Goal: Information Seeking & Learning: Learn about a topic

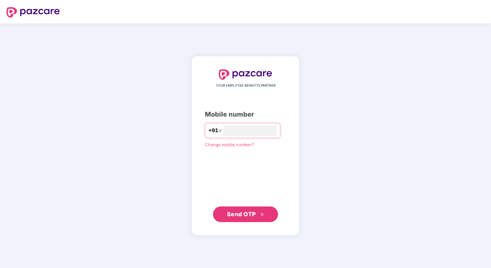
type input "**********"
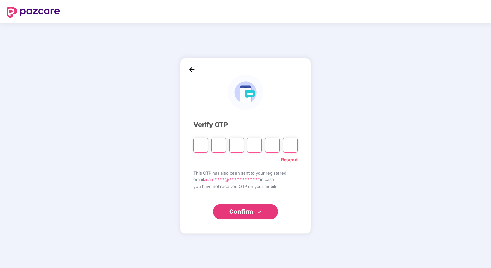
type input "*"
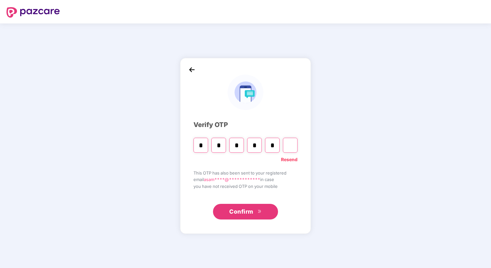
type input "*"
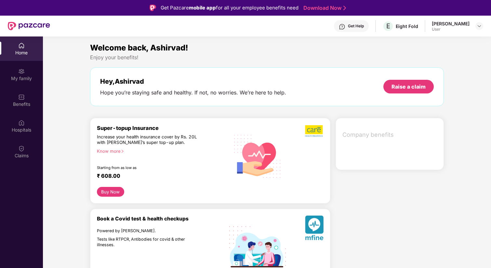
click at [111, 151] on div "Know more" at bounding box center [161, 150] width 128 height 5
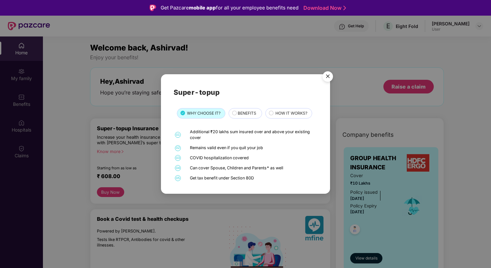
click at [251, 111] on span "BENEFITS" at bounding box center [247, 113] width 19 height 6
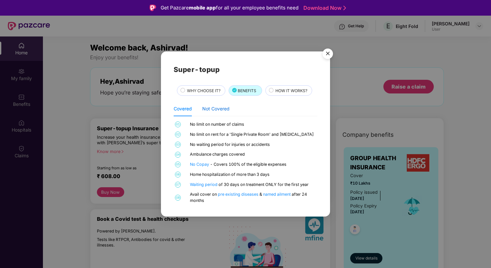
click at [221, 108] on div "Not Covered" at bounding box center [215, 108] width 27 height 7
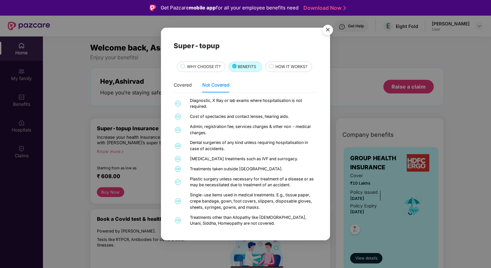
scroll to position [1, 0]
click at [275, 69] on div "HOW IT WORKS?" at bounding box center [290, 66] width 36 height 7
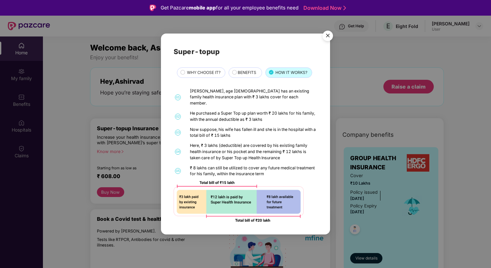
click at [217, 75] on span "WHY CHOOSE IT?" at bounding box center [203, 72] width 33 height 6
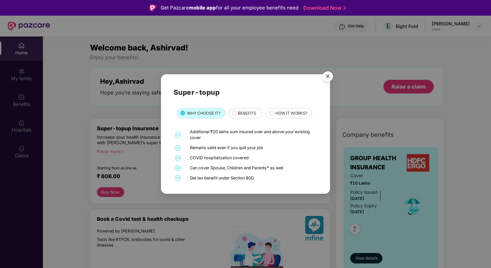
click at [325, 78] on img "Close" at bounding box center [328, 77] width 18 height 18
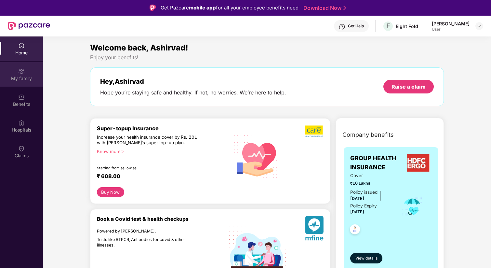
click at [21, 80] on div "My family" at bounding box center [21, 78] width 43 height 7
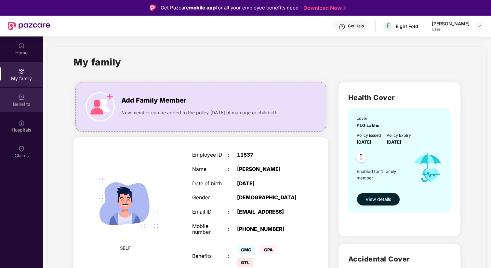
click at [29, 100] on div "Benefits" at bounding box center [21, 100] width 43 height 24
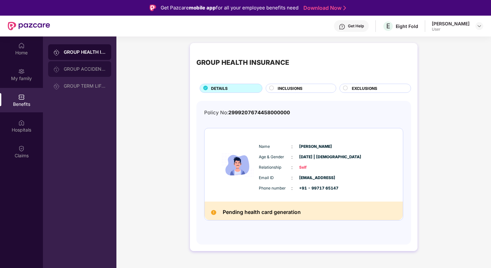
click at [90, 72] on div "GROUP ACCIDENTAL INSURANCE" at bounding box center [79, 69] width 63 height 16
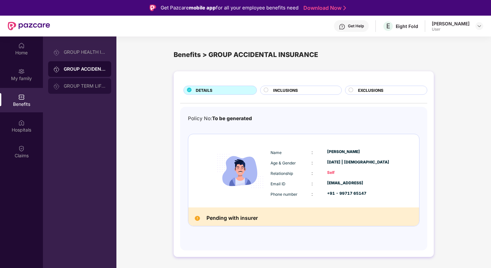
click at [92, 83] on div "GROUP TERM LIFE INSURANCE" at bounding box center [85, 85] width 42 height 5
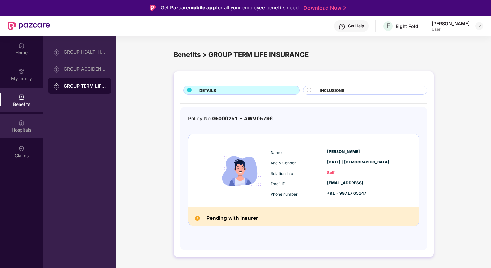
click at [16, 129] on div "Hospitals" at bounding box center [21, 130] width 43 height 7
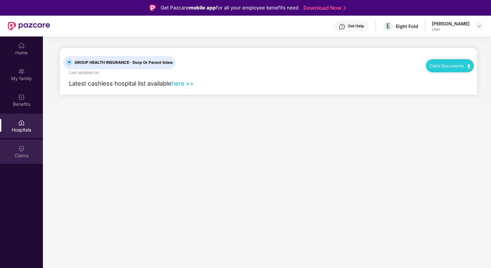
click at [26, 146] on div "Claims" at bounding box center [21, 151] width 43 height 24
